Goal: Obtain resource: Obtain resource

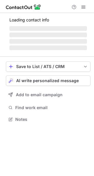
scroll to position [127, 94]
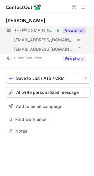
click at [76, 28] on button "View email" at bounding box center [73, 31] width 23 height 6
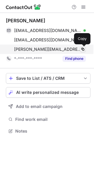
click at [82, 49] on span at bounding box center [82, 49] width 5 height 5
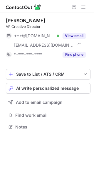
scroll to position [123, 94]
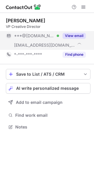
click at [72, 36] on button "View email" at bounding box center [73, 36] width 23 height 6
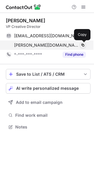
click at [84, 48] on button at bounding box center [83, 45] width 6 height 6
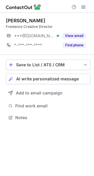
scroll to position [114, 94]
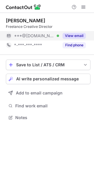
click at [69, 34] on button "View email" at bounding box center [73, 36] width 23 height 6
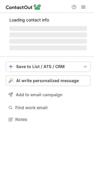
scroll to position [147, 94]
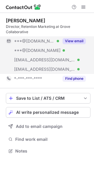
click at [79, 41] on button "View email" at bounding box center [73, 41] width 23 height 6
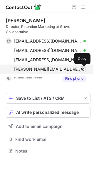
click at [83, 70] on span at bounding box center [82, 69] width 5 height 5
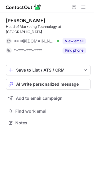
scroll to position [119, 94]
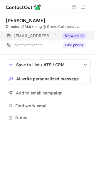
scroll to position [114, 94]
click at [78, 37] on button "View email" at bounding box center [73, 36] width 23 height 6
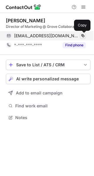
click at [82, 35] on span at bounding box center [82, 35] width 5 height 5
